Goal: Task Accomplishment & Management: Use online tool/utility

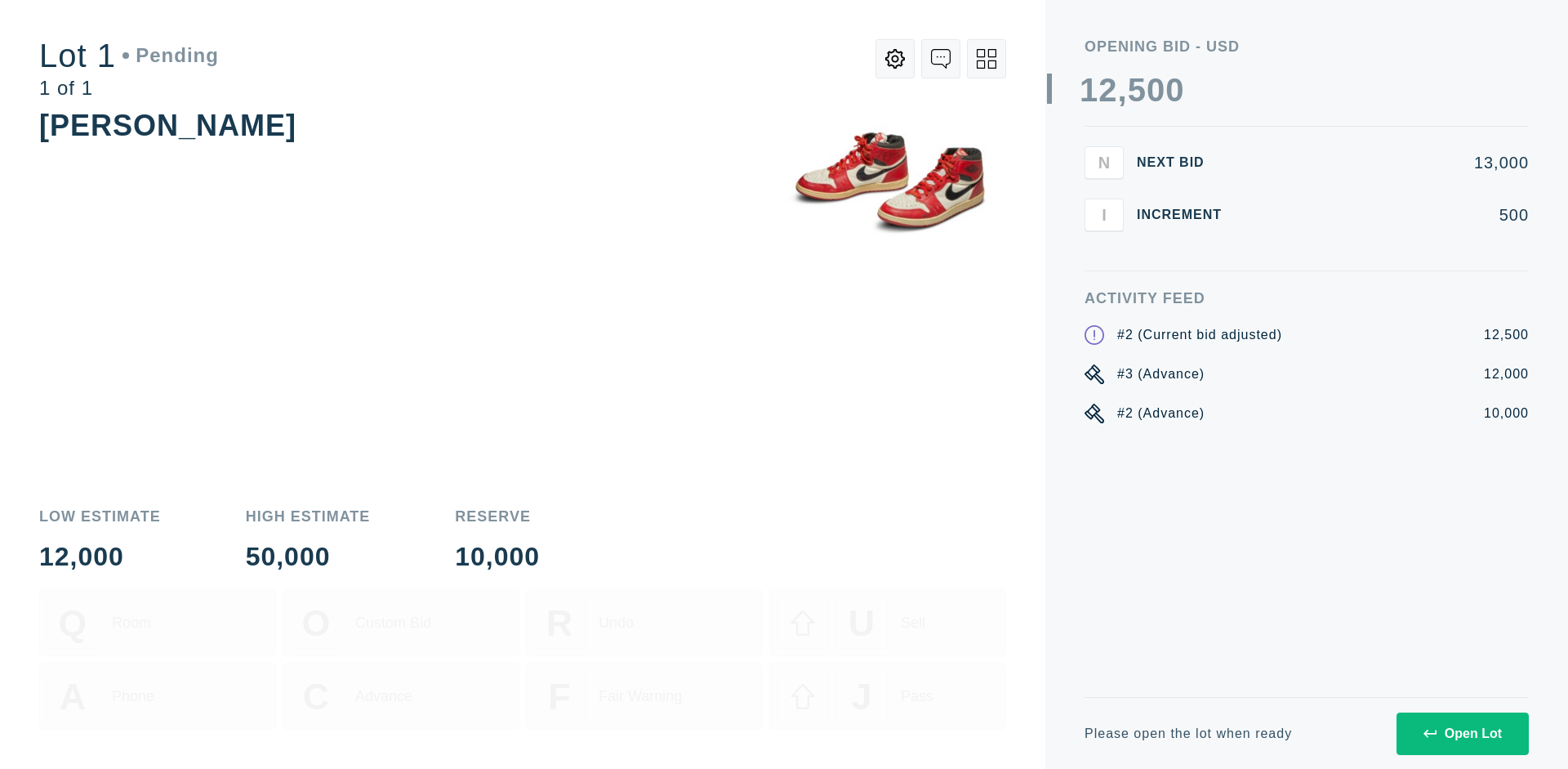
click at [1462, 733] on div "Open Lot" at bounding box center [1462, 734] width 78 height 15
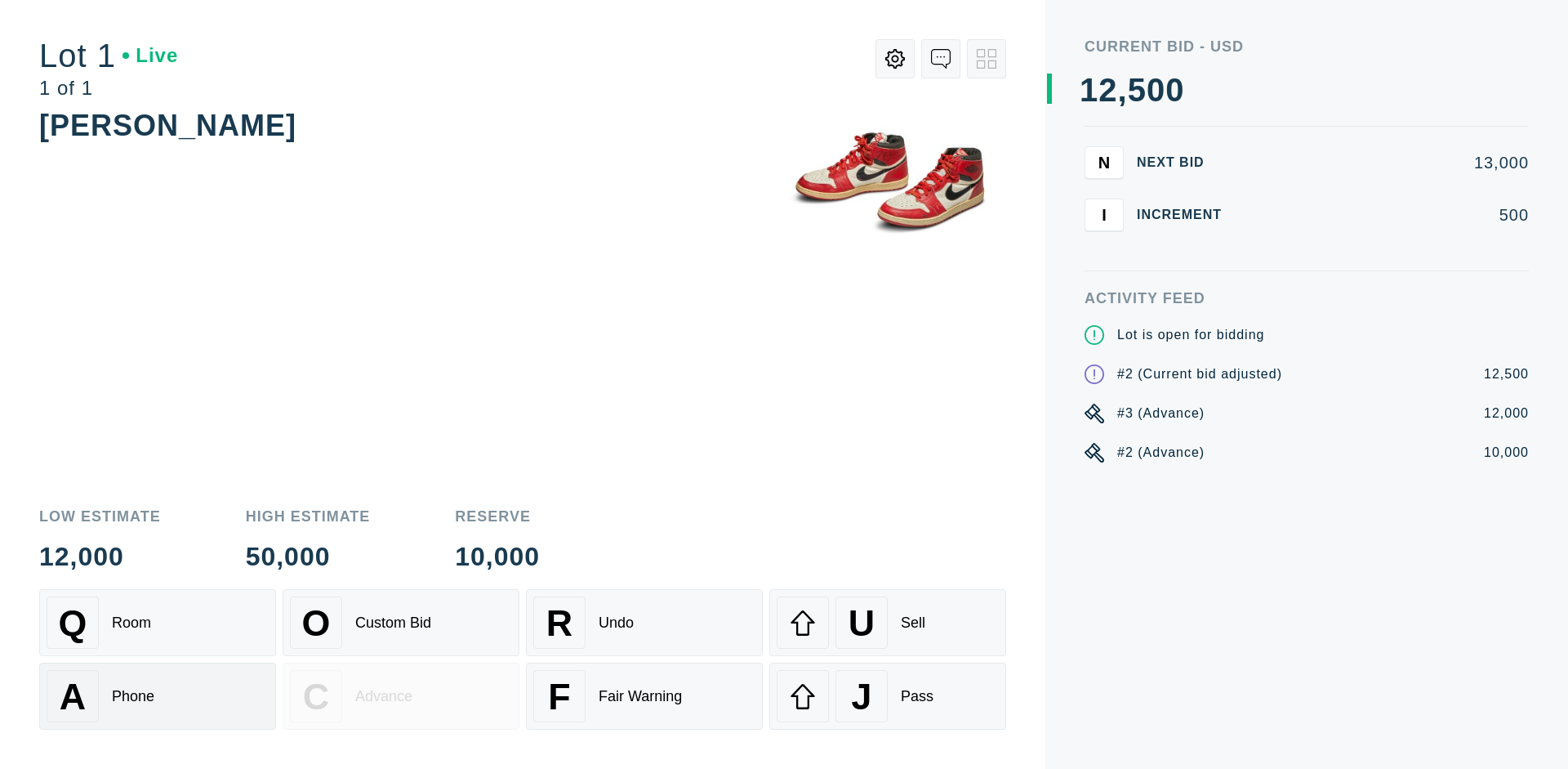
click at [158, 696] on div "A Phone" at bounding box center [157, 696] width 222 height 53
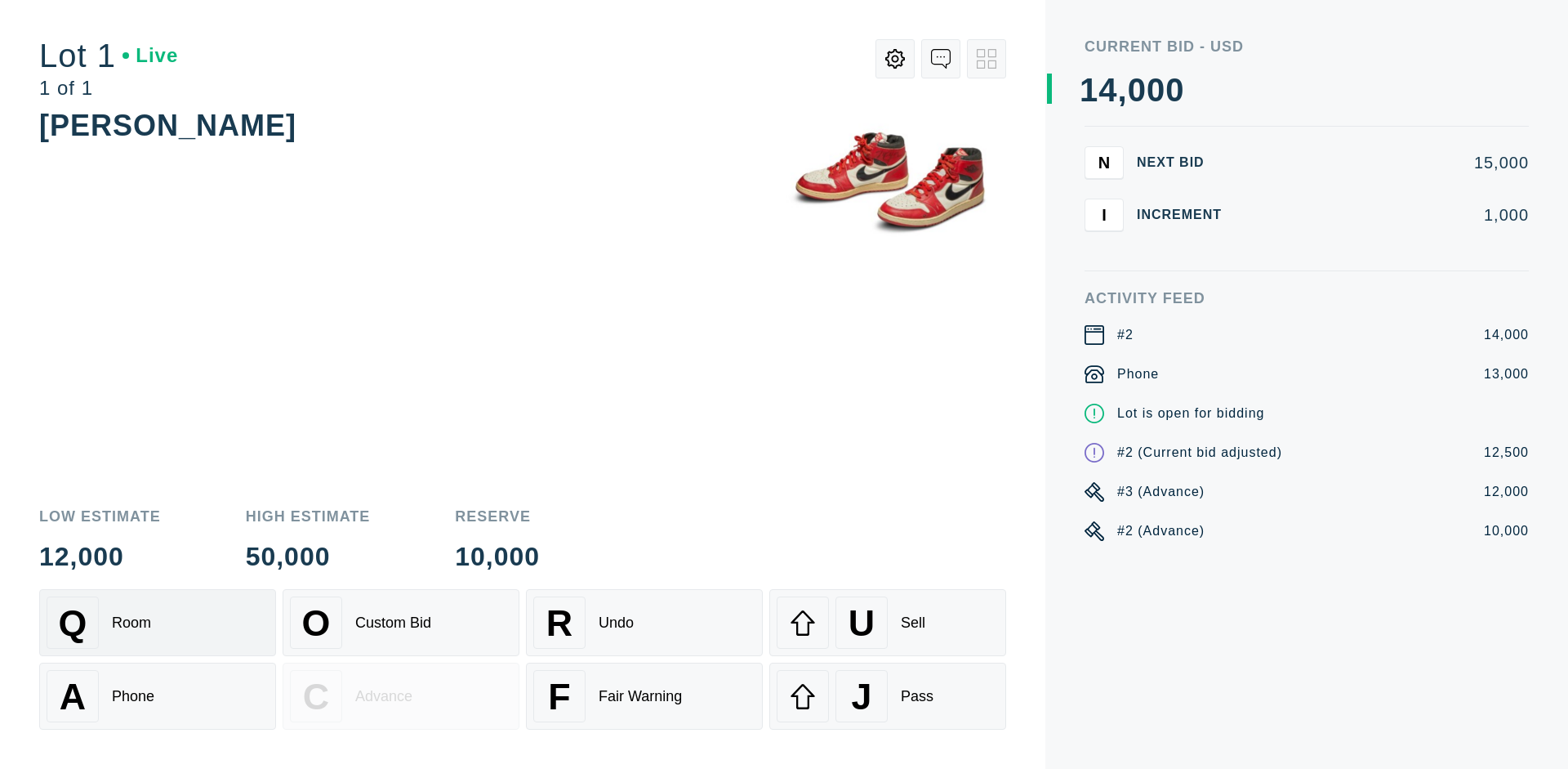
click at [158, 622] on div "Q Room" at bounding box center [157, 622] width 222 height 53
click at [888, 622] on div "U Sell" at bounding box center [887, 622] width 222 height 53
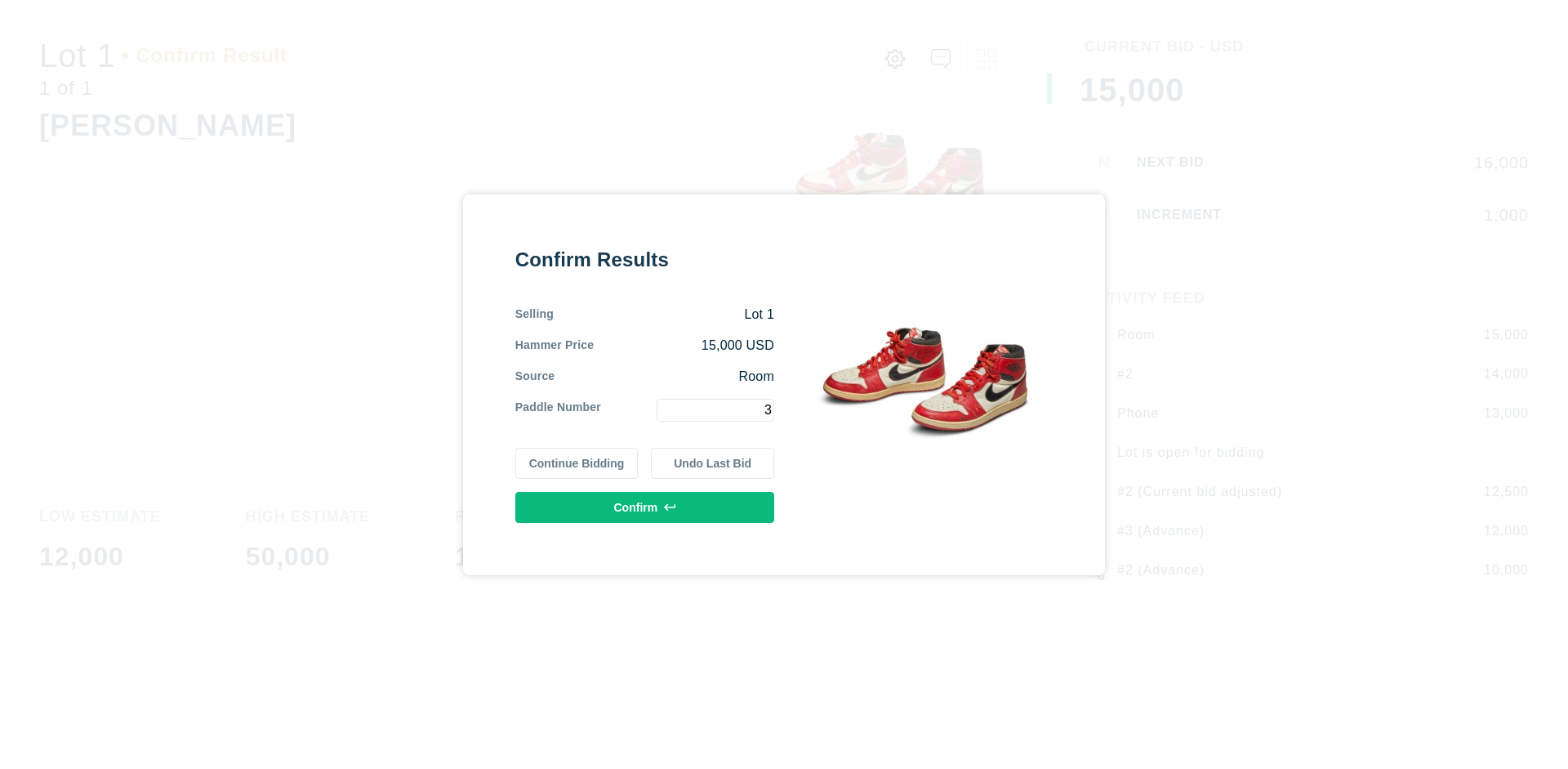
type input "3"
click at [645, 507] on button "Confirm" at bounding box center [644, 508] width 258 height 31
